Goal: Information Seeking & Learning: Learn about a topic

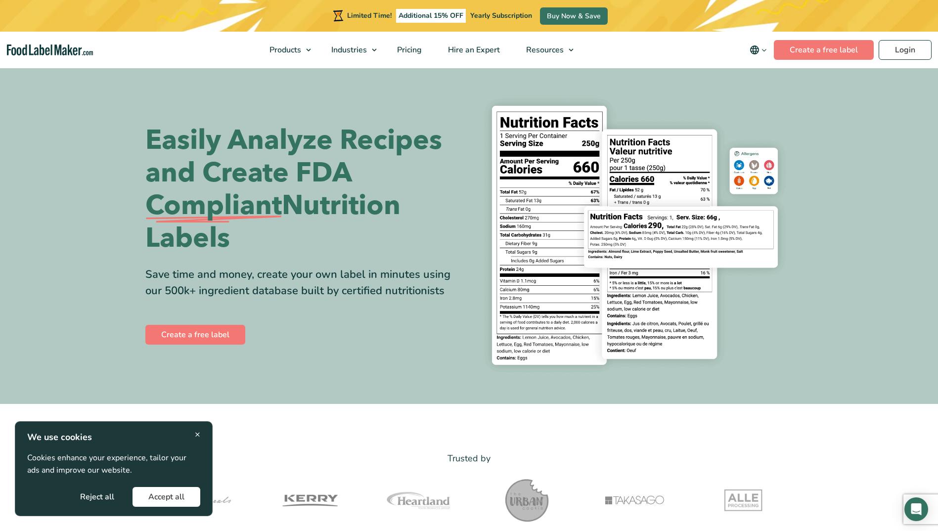
click at [756, 51] on icon "main navigation" at bounding box center [754, 49] width 9 height 9
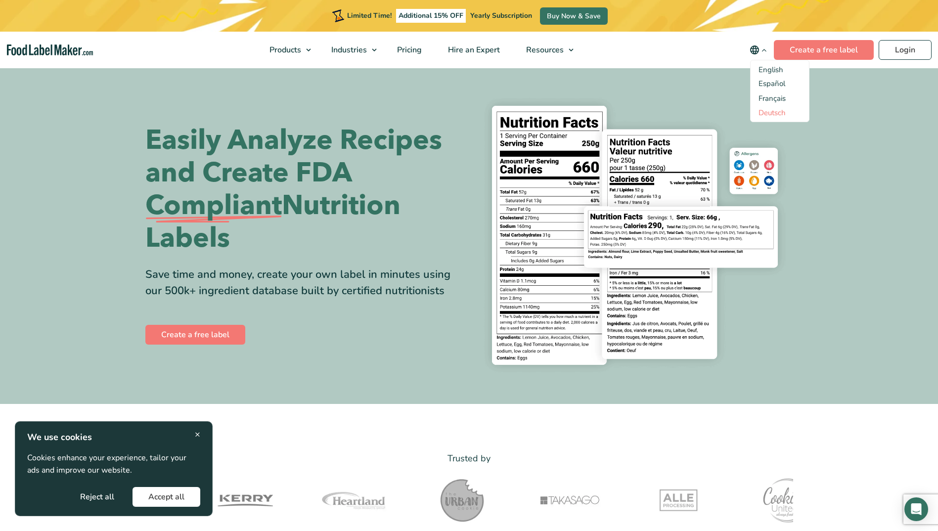
click at [769, 111] on link "Deutsch" at bounding box center [771, 113] width 27 height 10
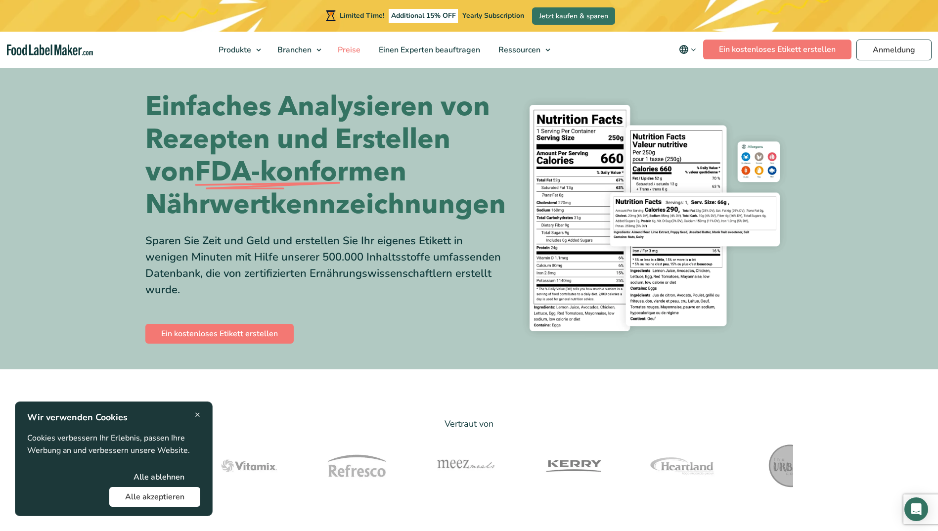
click at [355, 47] on span "Preise" at bounding box center [348, 49] width 27 height 11
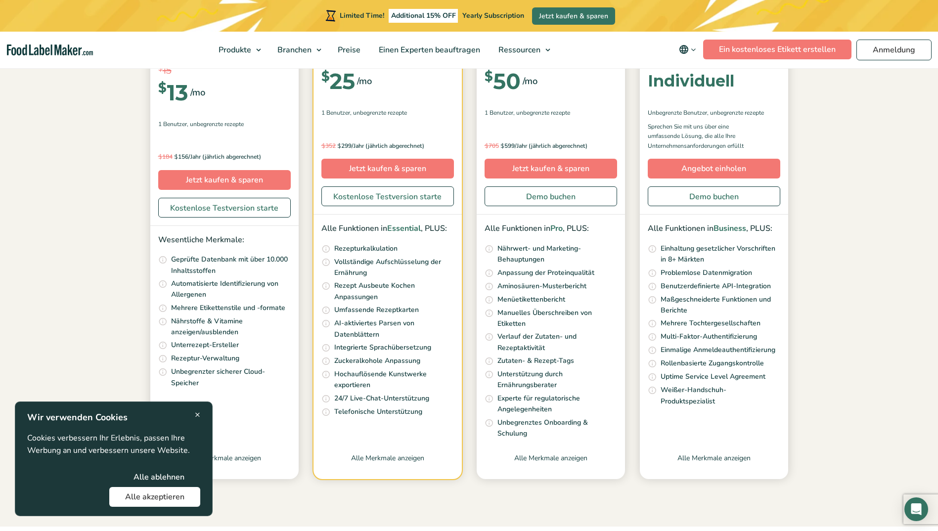
scroll to position [247, 0]
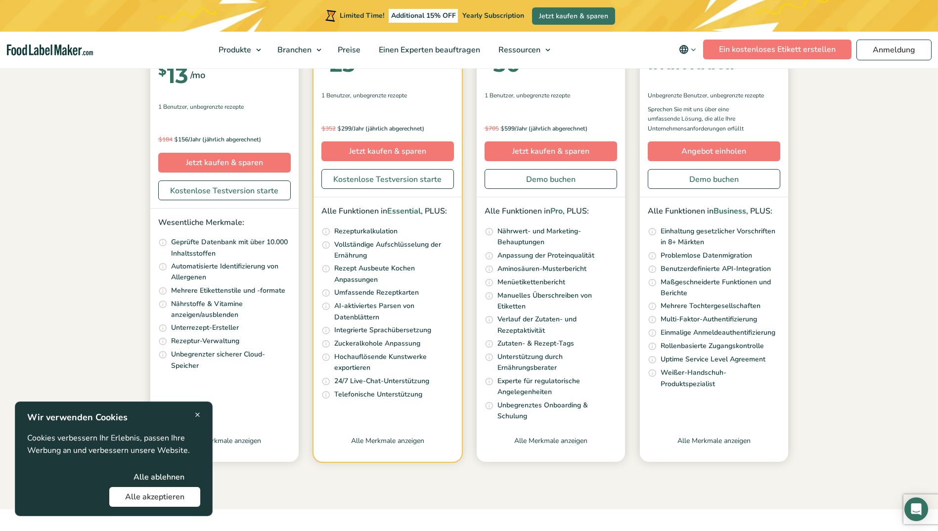
click at [196, 412] on span "×" at bounding box center [197, 414] width 5 height 13
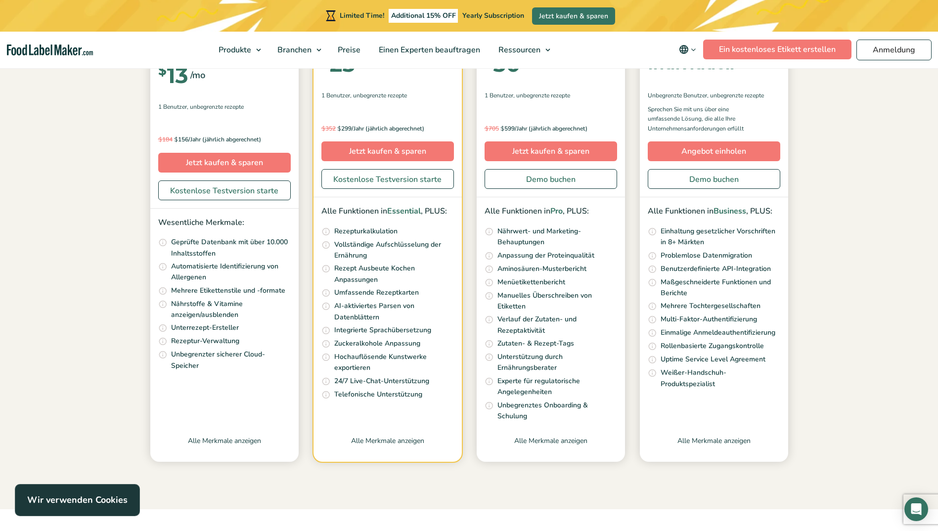
scroll to position [0, 0]
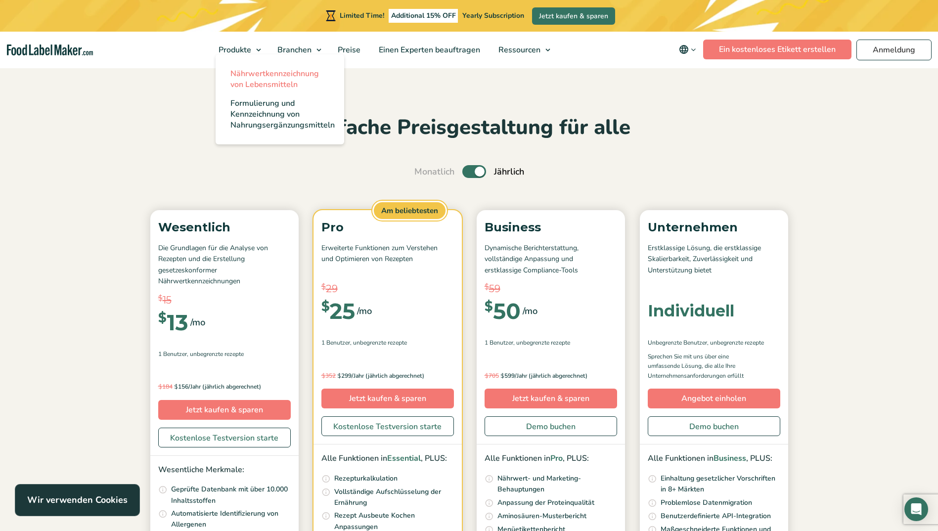
click at [272, 82] on span "Nährwertkennzeichnung von Lebensmitteln" at bounding box center [274, 79] width 88 height 22
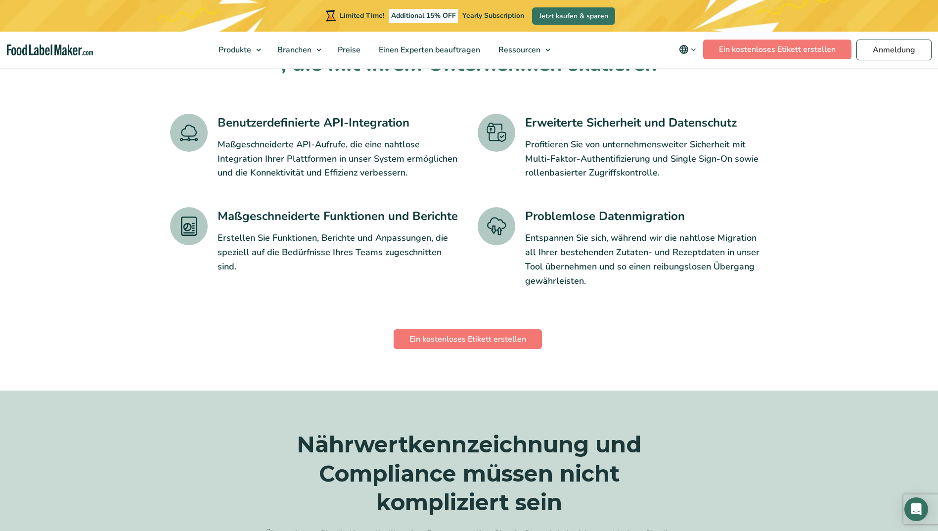
scroll to position [1681, 0]
